Goal: Information Seeking & Learning: Learn about a topic

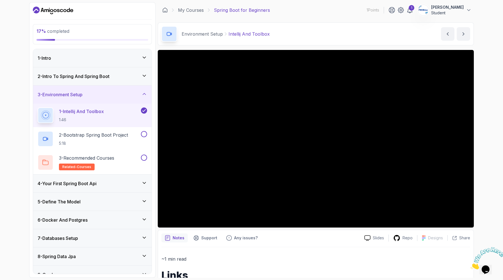
click at [100, 81] on div "2 - Intro To Spring And Spring Boot" at bounding box center [92, 76] width 118 height 18
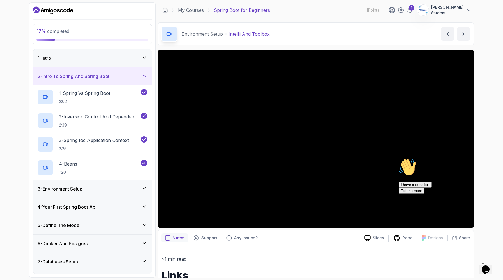
click at [128, 56] on div "1 - Intro" at bounding box center [92, 58] width 109 height 7
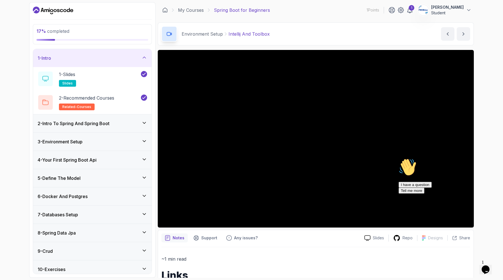
click at [135, 59] on div "1 - Intro" at bounding box center [92, 58] width 109 height 7
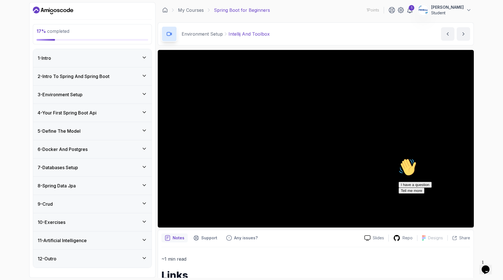
click at [135, 59] on div "1 - Intro" at bounding box center [92, 58] width 109 height 7
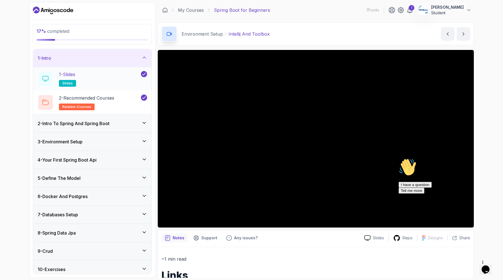
click at [120, 74] on div "1 - Slides slides" at bounding box center [89, 79] width 102 height 16
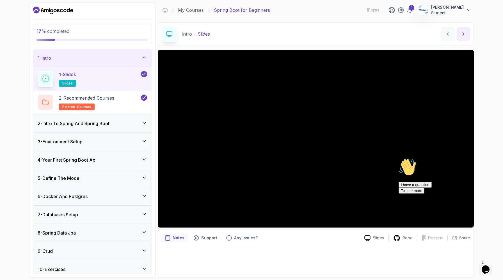
click at [464, 33] on icon "next content" at bounding box center [464, 34] width 6 height 6
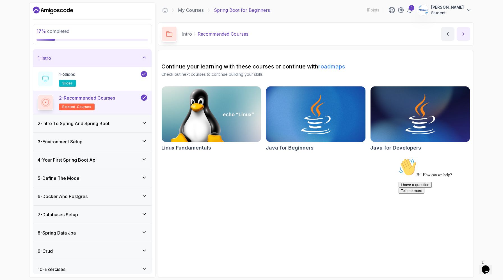
click at [464, 33] on icon "next content" at bounding box center [464, 34] width 6 height 6
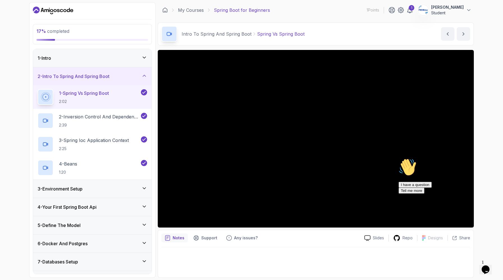
click at [399, 158] on icon "Chat attention grabber" at bounding box center [399, 158] width 0 height 0
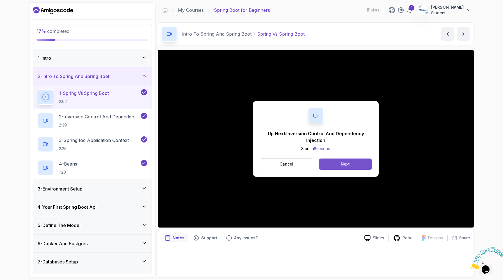
click at [351, 165] on button "Next" at bounding box center [345, 164] width 53 height 11
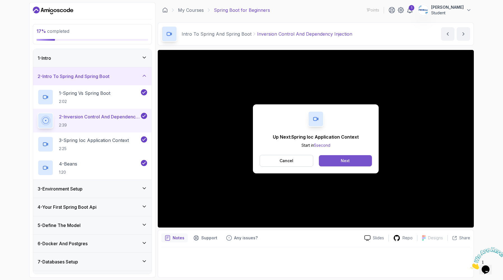
click at [347, 159] on div "Next" at bounding box center [345, 161] width 9 height 6
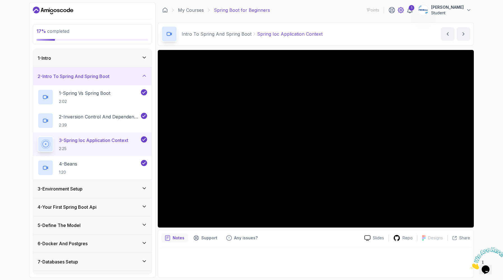
click at [398, 11] on icon at bounding box center [401, 10] width 6 height 6
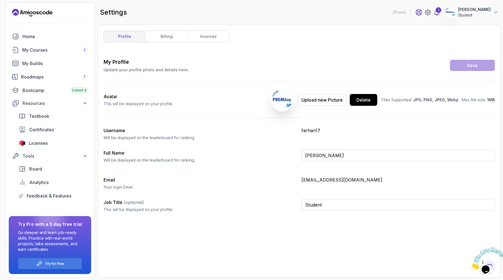
click at [415, 12] on icon at bounding box center [418, 12] width 7 height 7
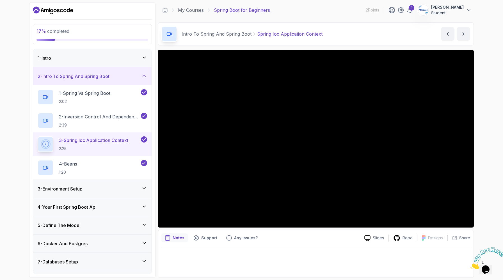
click at [463, 7] on p "Farhan Uddin Bhuiyan" at bounding box center [447, 7] width 33 height 6
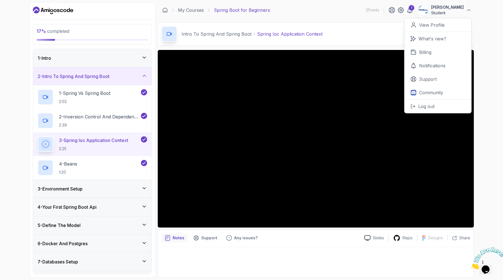
click at [490, 79] on div "17 % completed 1 - Intro 2 - Intro To Spring And Spring Boot 1 - Spring Vs Spri…" at bounding box center [251, 140] width 503 height 280
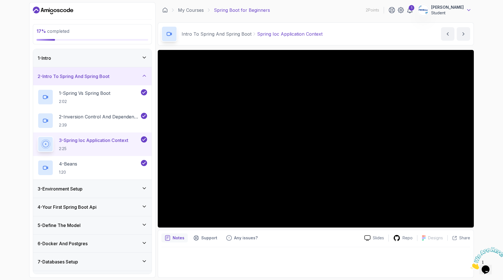
click at [467, 7] on icon at bounding box center [469, 10] width 6 height 6
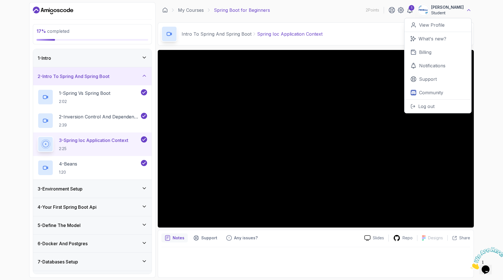
click at [467, 7] on icon at bounding box center [469, 10] width 6 height 6
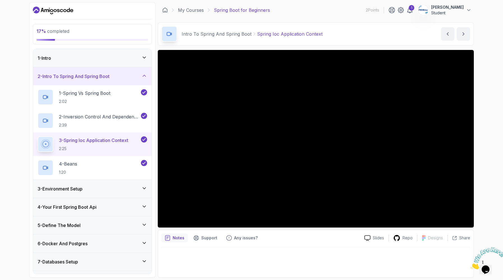
click at [142, 241] on icon at bounding box center [144, 243] width 6 height 6
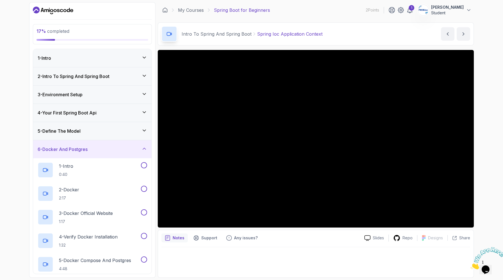
click at [142, 151] on icon at bounding box center [144, 149] width 6 height 6
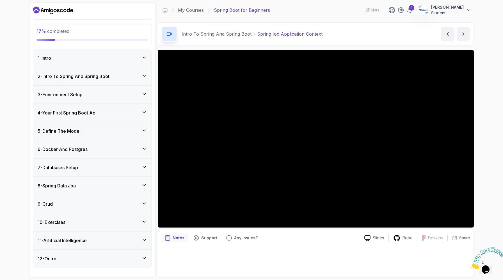
click at [143, 59] on icon at bounding box center [144, 58] width 6 height 6
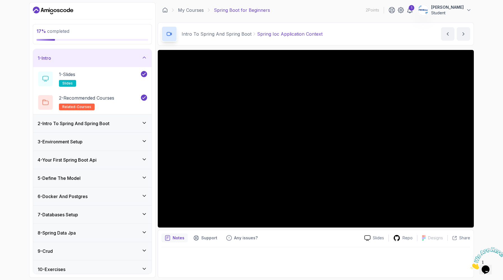
click at [143, 59] on icon at bounding box center [144, 58] width 6 height 6
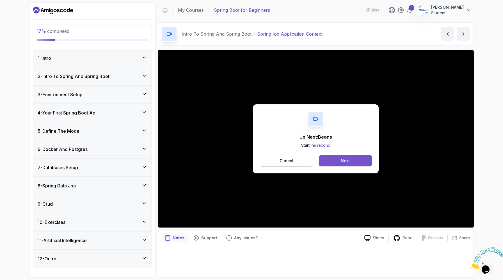
click at [350, 162] on button "Next" at bounding box center [345, 160] width 53 height 11
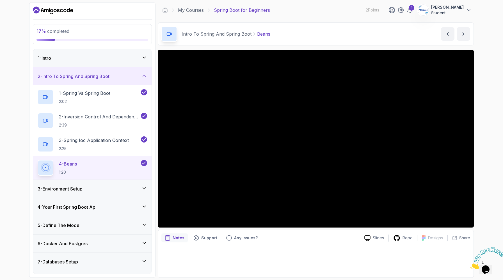
click at [486, 165] on div "17 % completed 1 - Intro 2 - Intro To Spring And Spring Boot 1 - Spring Vs Spri…" at bounding box center [251, 140] width 503 height 280
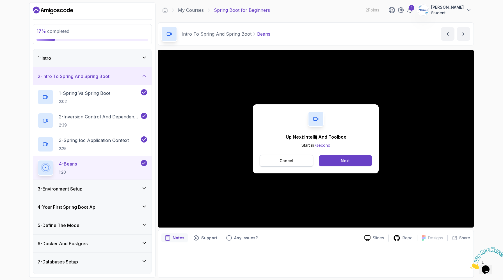
click at [293, 161] on p "Cancel" at bounding box center [287, 161] width 14 height 6
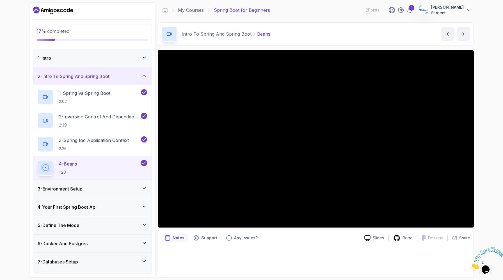
click at [146, 191] on div "3 - Environment Setup" at bounding box center [92, 189] width 109 height 7
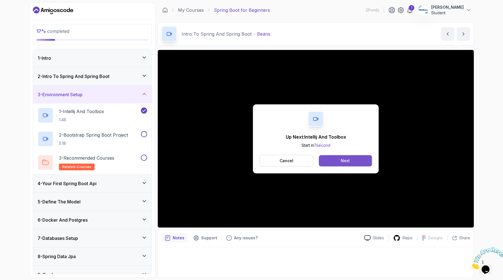
click at [354, 156] on button "Next" at bounding box center [345, 160] width 53 height 11
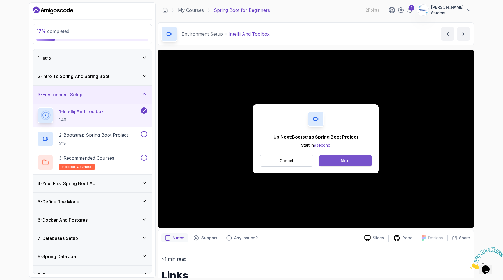
click at [346, 165] on button "Next" at bounding box center [345, 160] width 53 height 11
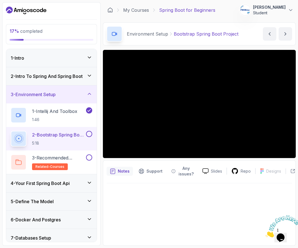
click at [239, 193] on div at bounding box center [198, 213] width 185 height 59
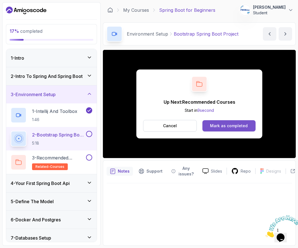
click at [244, 124] on div "Mark as completed" at bounding box center [229, 126] width 38 height 6
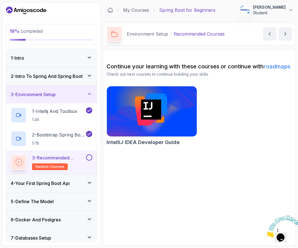
click at [159, 138] on img at bounding box center [151, 111] width 94 height 53
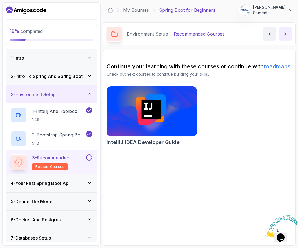
click at [287, 34] on icon "next content" at bounding box center [285, 34] width 6 height 6
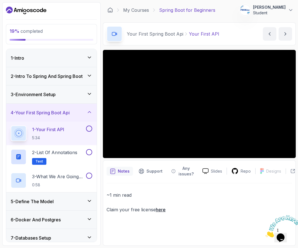
click at [69, 12] on div at bounding box center [51, 10] width 91 height 9
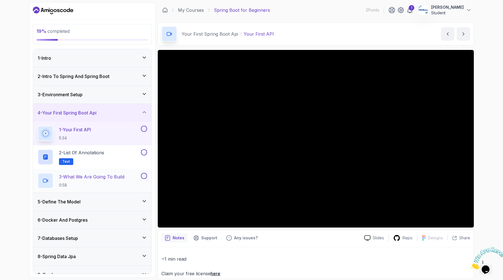
scroll to position [65, 0]
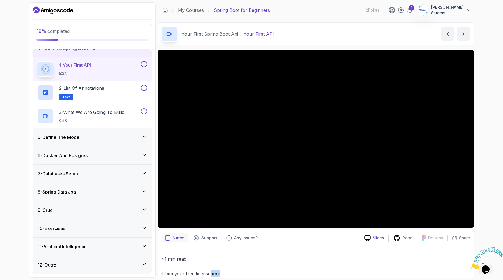
click at [379, 240] on p "Slides" at bounding box center [378, 238] width 11 height 6
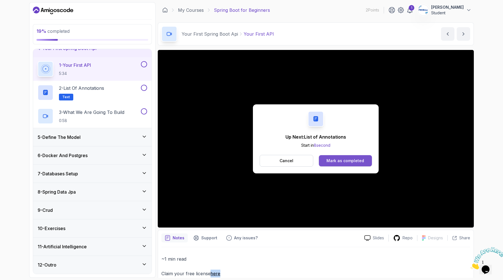
click at [350, 161] on div "Mark as completed" at bounding box center [345, 161] width 38 height 6
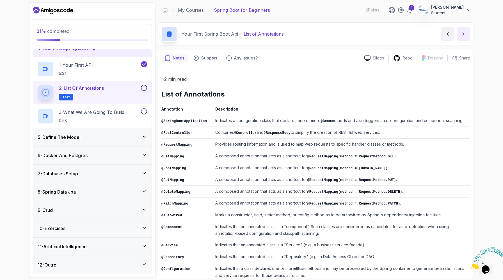
click at [467, 32] on button "next content" at bounding box center [463, 33] width 13 height 13
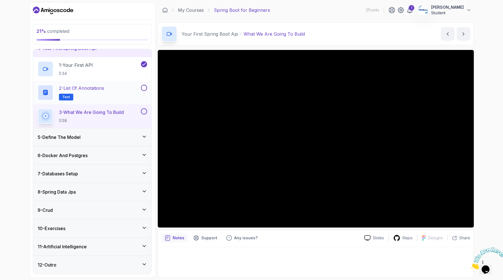
click at [145, 89] on button at bounding box center [144, 88] width 6 height 6
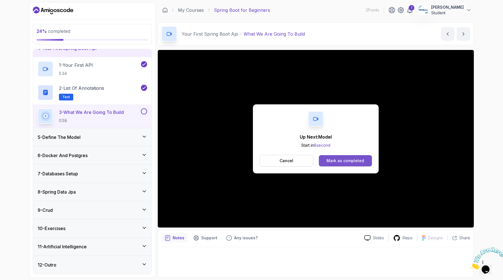
click at [362, 158] on div "Mark as completed" at bounding box center [345, 161] width 38 height 6
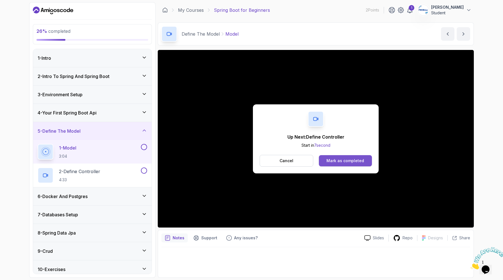
click at [344, 162] on div "Mark as completed" at bounding box center [345, 161] width 38 height 6
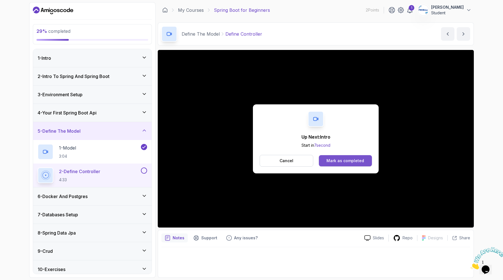
click at [356, 161] on div "Mark as completed" at bounding box center [345, 161] width 38 height 6
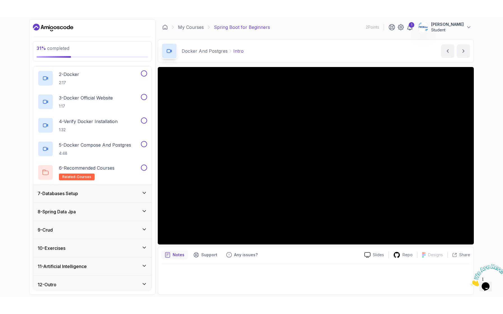
scroll to position [135, 0]
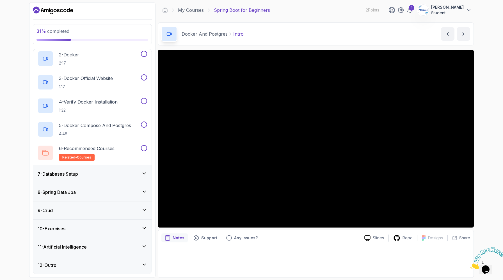
click at [494, 138] on div "31 % completed 1 - Intro 2 - Intro To Spring And Spring Boot 3 - Environment Se…" at bounding box center [251, 140] width 503 height 280
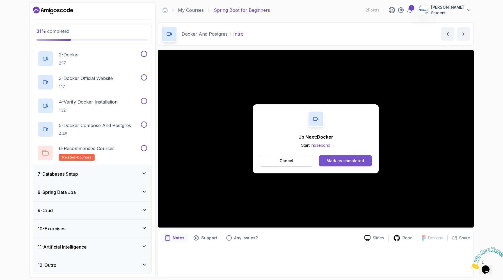
click at [354, 158] on div "Mark as completed" at bounding box center [345, 161] width 38 height 6
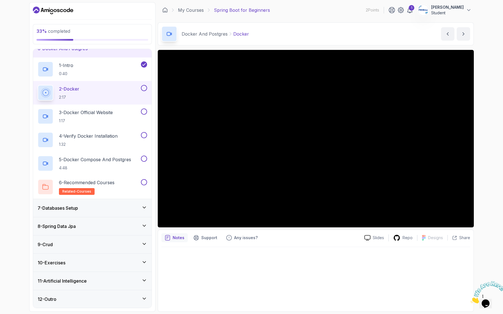
scroll to position [135, 0]
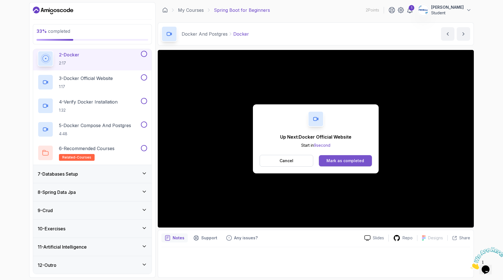
click at [344, 163] on div "Mark as completed" at bounding box center [345, 161] width 38 height 6
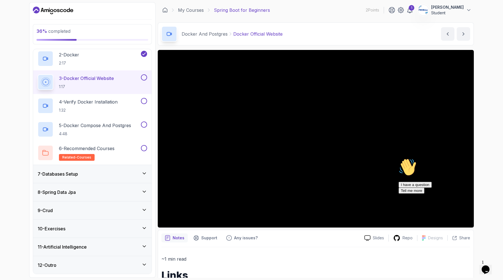
click at [399, 158] on icon "Chat attention grabber" at bounding box center [399, 158] width 0 height 0
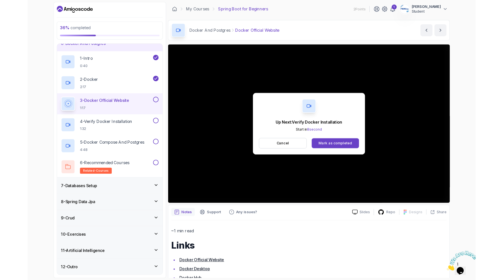
scroll to position [135, 0]
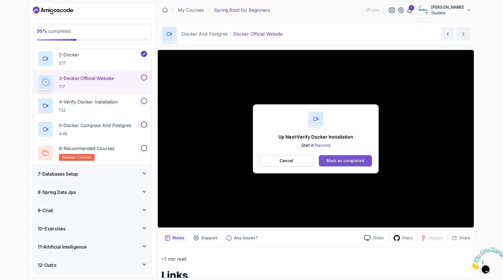
click at [351, 165] on button "Mark as completed" at bounding box center [345, 160] width 53 height 11
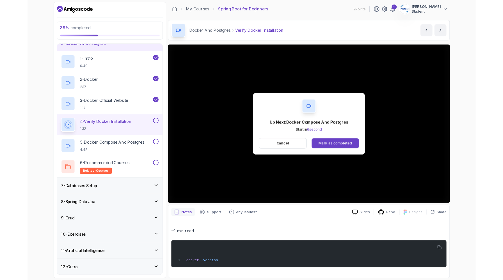
scroll to position [135, 0]
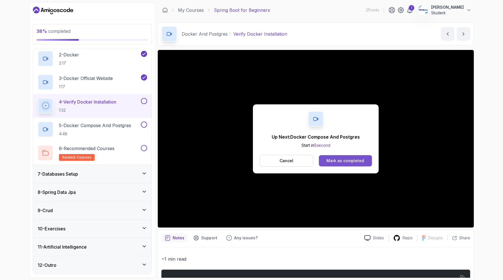
click at [354, 159] on div "Mark as completed" at bounding box center [345, 161] width 38 height 6
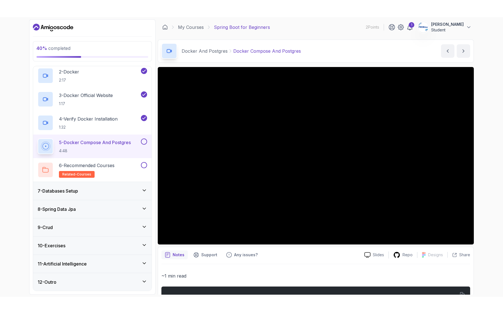
scroll to position [101, 0]
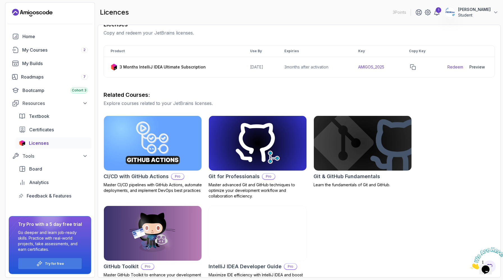
scroll to position [98, 0]
